Goal: Task Accomplishment & Management: Manage account settings

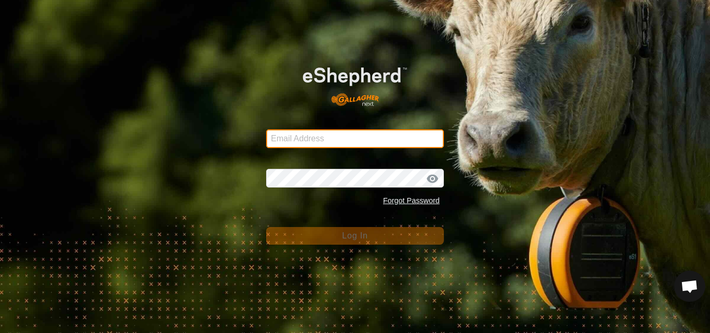
click at [323, 141] on input "Email Address" at bounding box center [355, 138] width 178 height 19
type input "[EMAIL_ADDRESS][DOMAIN_NAME]"
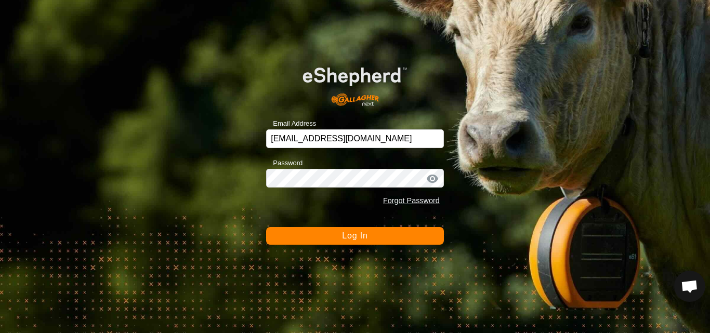
click at [347, 238] on span "Log In" at bounding box center [354, 235] width 25 height 9
